Goal: Information Seeking & Learning: Check status

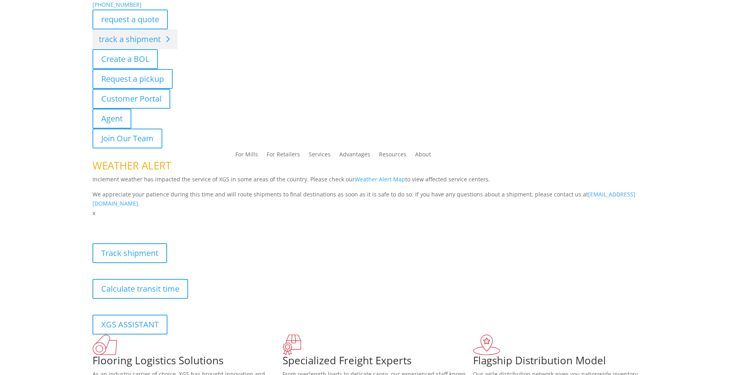
click at [123, 41] on link "track a shipment" at bounding box center [134, 39] width 85 height 20
click at [116, 33] on link "track a shipment" at bounding box center [134, 39] width 85 height 20
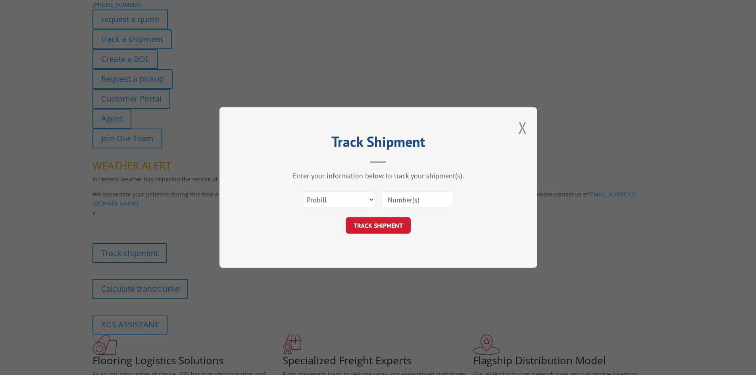
click at [413, 198] on input at bounding box center [417, 199] width 73 height 17
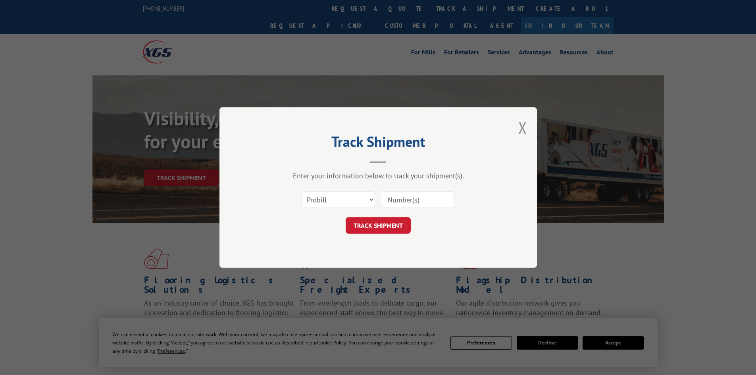
paste input "17523459"
type input "17523459"
click at [366, 226] on button "TRACK SHIPMENT" at bounding box center [378, 225] width 65 height 17
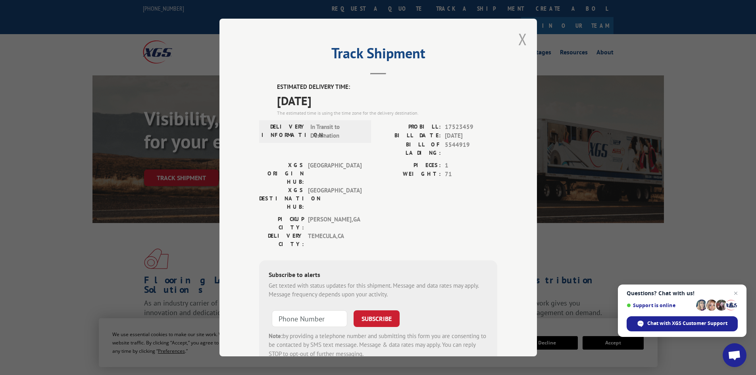
drag, startPoint x: 524, startPoint y: 39, endPoint x: 516, endPoint y: 35, distance: 9.1
click at [524, 39] on div "Track Shipment ESTIMATED DELIVERY TIME: [DATE] The estimated time is using the …" at bounding box center [379, 188] width 318 height 338
click at [518, 38] on button "Close modal" at bounding box center [522, 39] width 9 height 21
